Goal: Transaction & Acquisition: Book appointment/travel/reservation

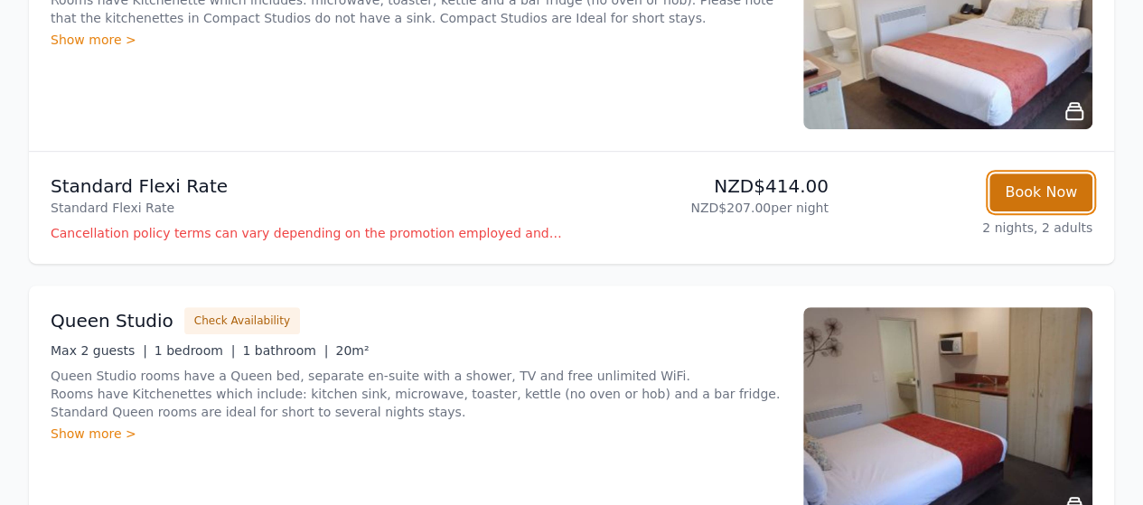
click at [1079, 181] on button "Book Now" at bounding box center [1040, 192] width 103 height 38
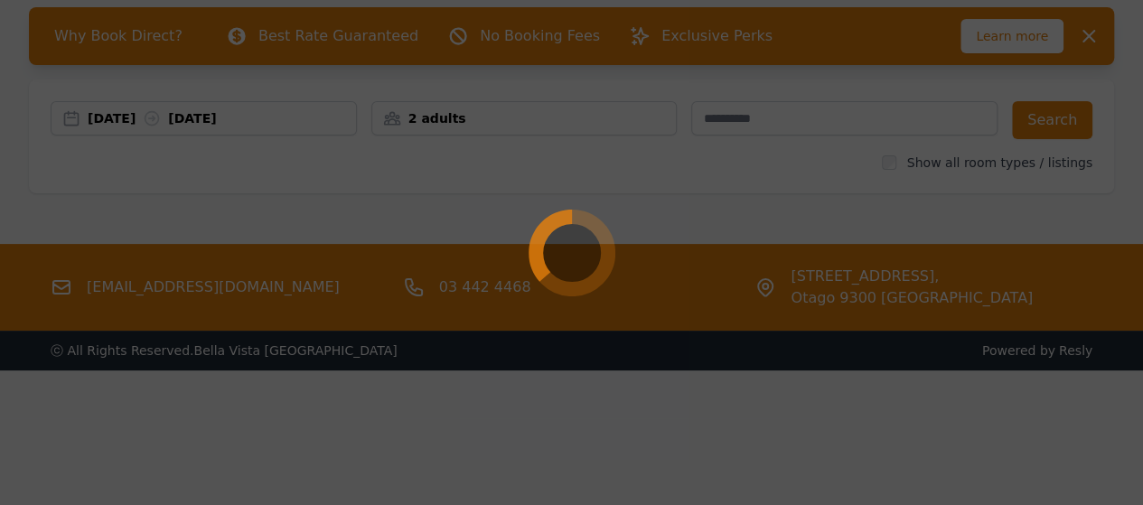
scroll to position [87, 0]
select select "**"
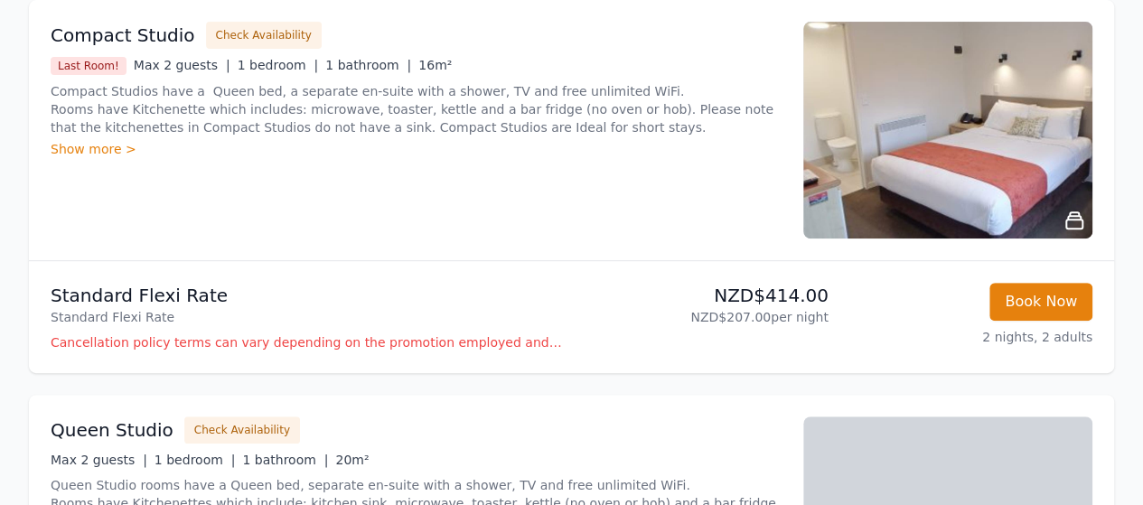
scroll to position [302, 0]
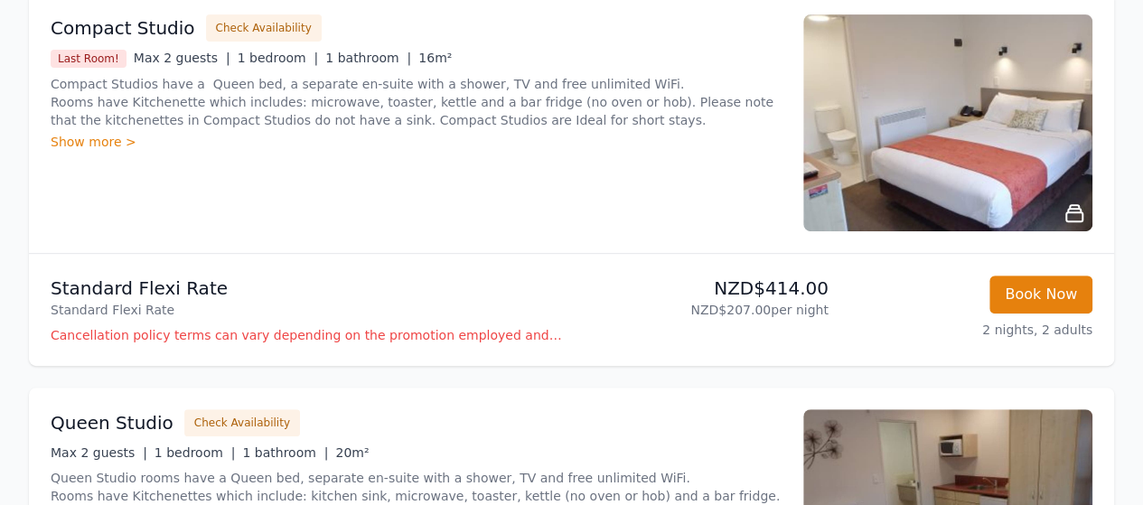
click at [827, 304] on p "NZD$207.00 per night" at bounding box center [703, 310] width 249 height 18
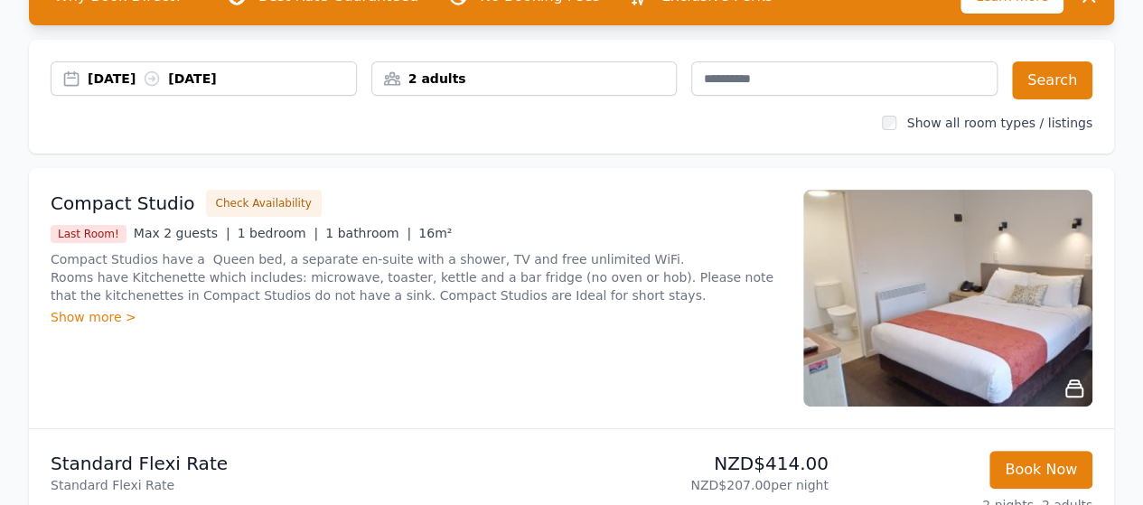
scroll to position [125, 0]
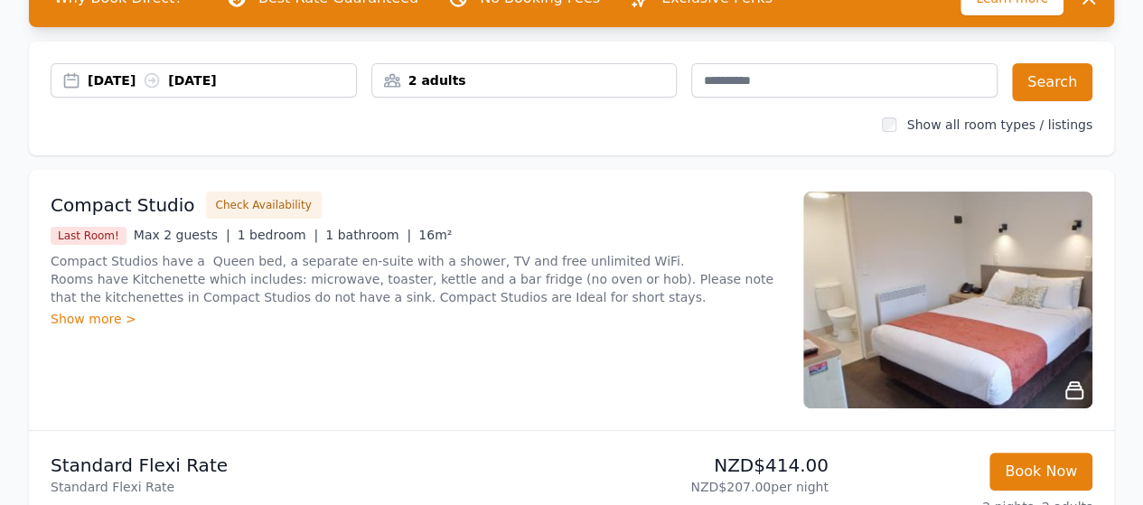
click at [1035, 329] on img at bounding box center [947, 300] width 289 height 217
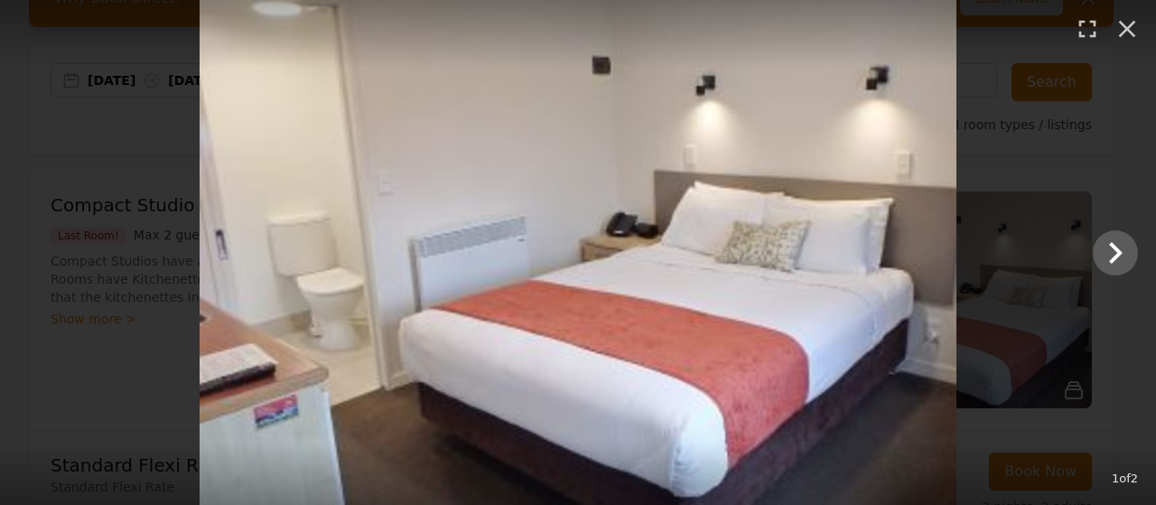
click at [1044, 218] on div at bounding box center [578, 252] width 1156 height 505
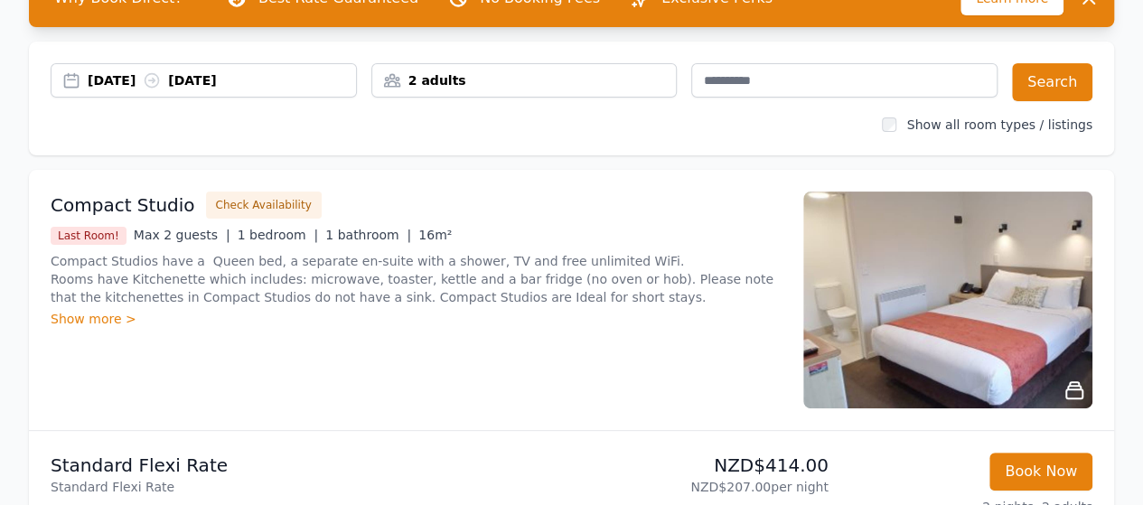
click at [1024, 284] on img at bounding box center [947, 300] width 289 height 217
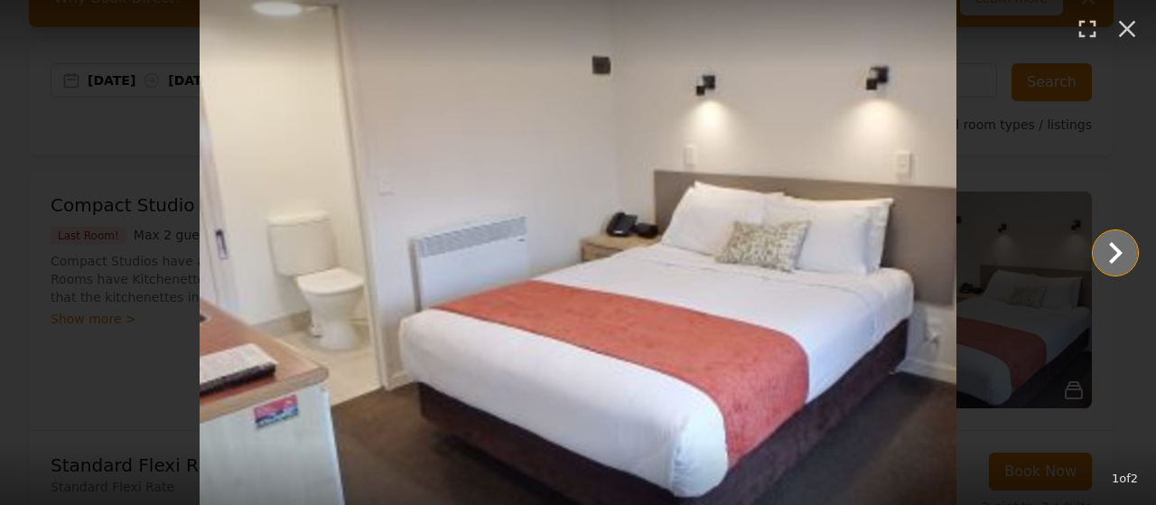
click at [1117, 254] on icon "Show slide 2 of 2" at bounding box center [1116, 253] width 14 height 22
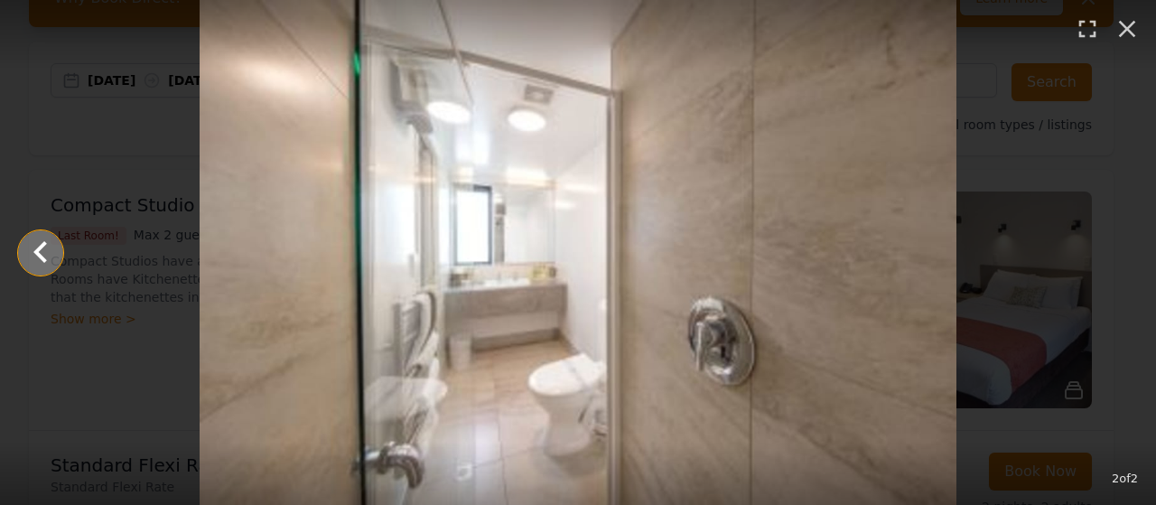
click at [42, 253] on icon "Show slide 1 of 2" at bounding box center [40, 252] width 43 height 43
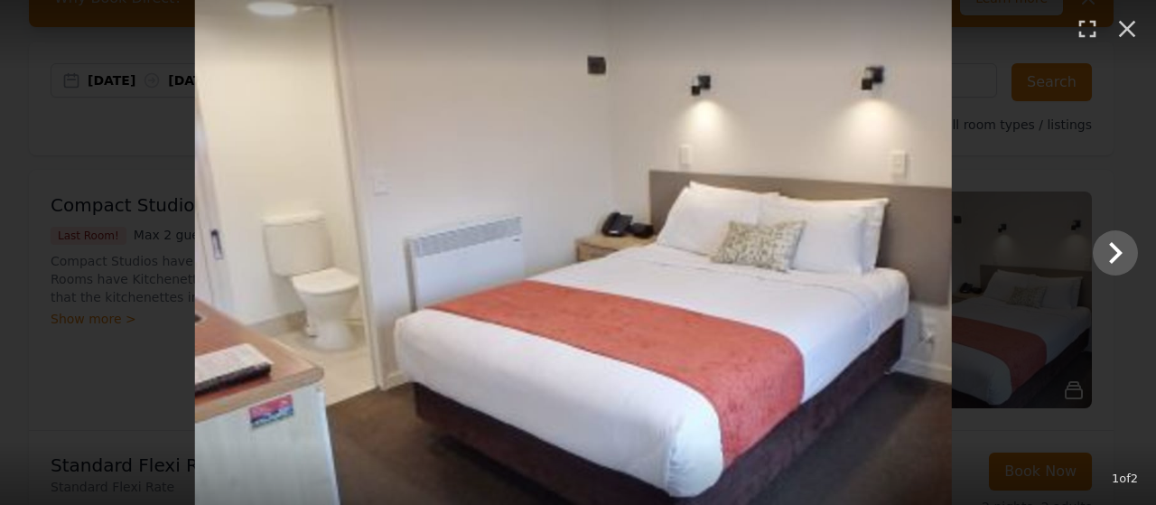
click at [42, 253] on div at bounding box center [573, 252] width 1156 height 505
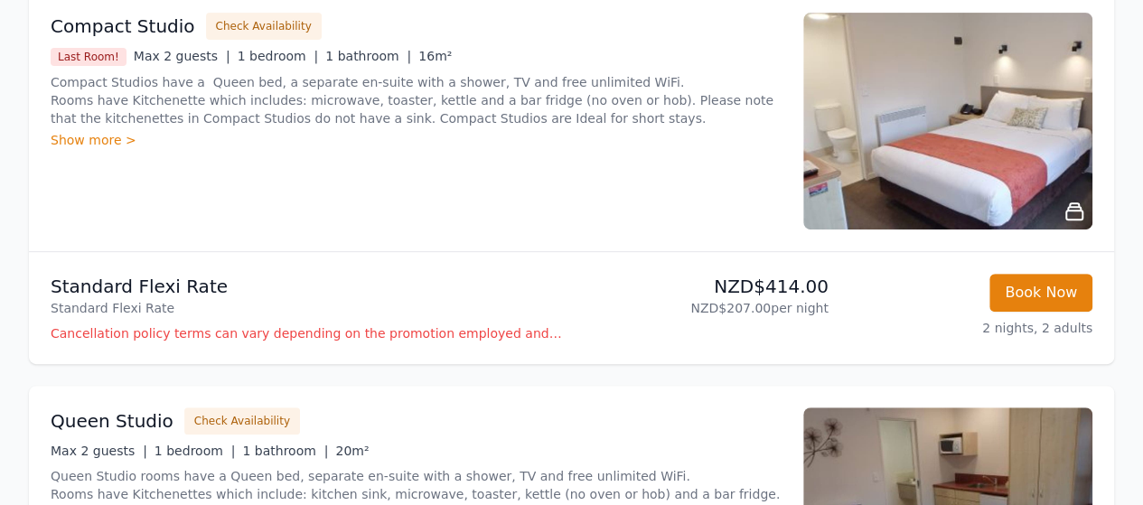
scroll to position [276, 0]
